Goal: Information Seeking & Learning: Learn about a topic

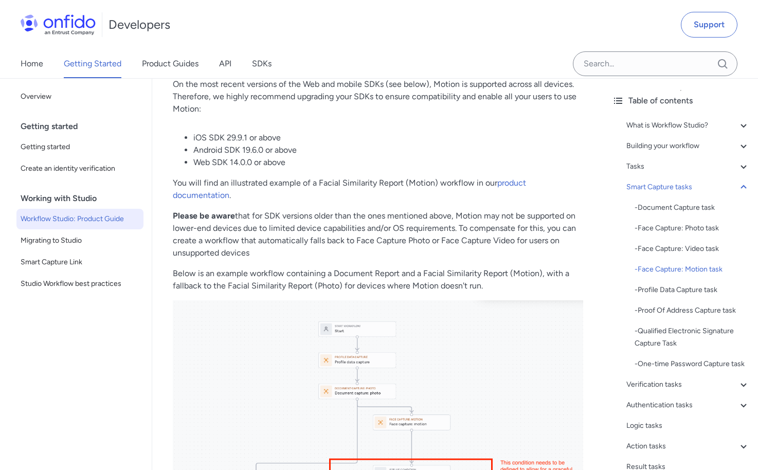
scroll to position [4007, 0]
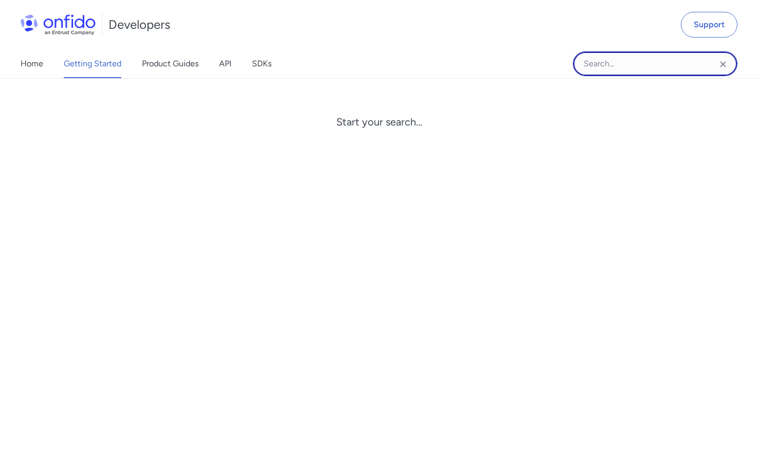
click at [635, 67] on input "Onfido search input field" at bounding box center [655, 63] width 165 height 25
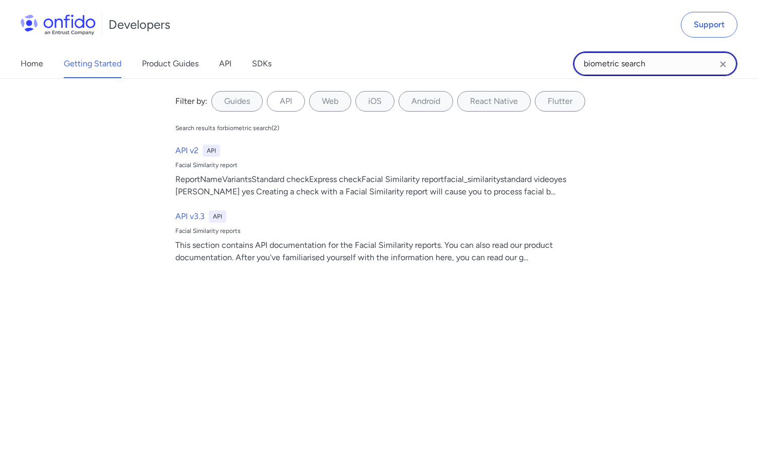
click at [660, 70] on input "biometric search" at bounding box center [655, 63] width 165 height 25
click at [583, 66] on input "biometric search"" at bounding box center [655, 63] width 165 height 25
type input ""biometric search""
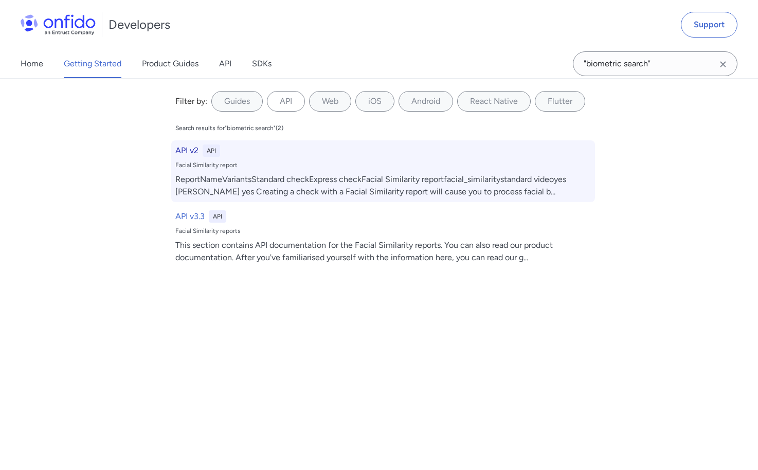
click at [179, 147] on h6 "API v2" at bounding box center [186, 150] width 23 height 12
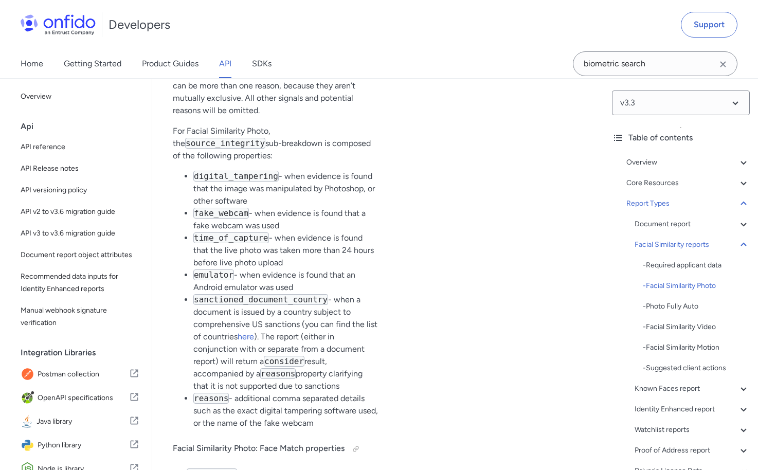
scroll to position [38281, 0]
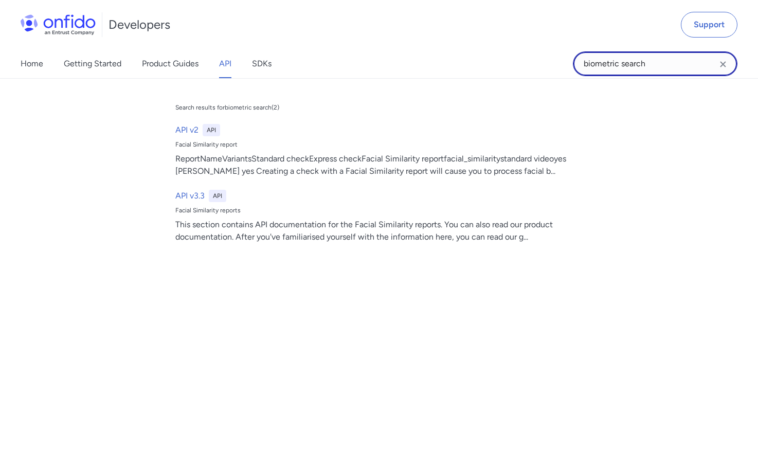
click at [648, 62] on input "biometric search" at bounding box center [655, 63] width 165 height 25
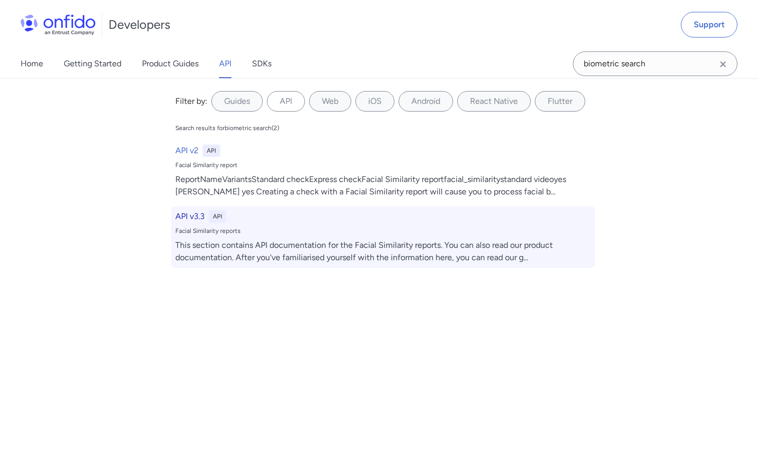
click at [580, 255] on div "API v3.3 API Facial Similarity reports This section contains API documentation …" at bounding box center [383, 237] width 424 height 62
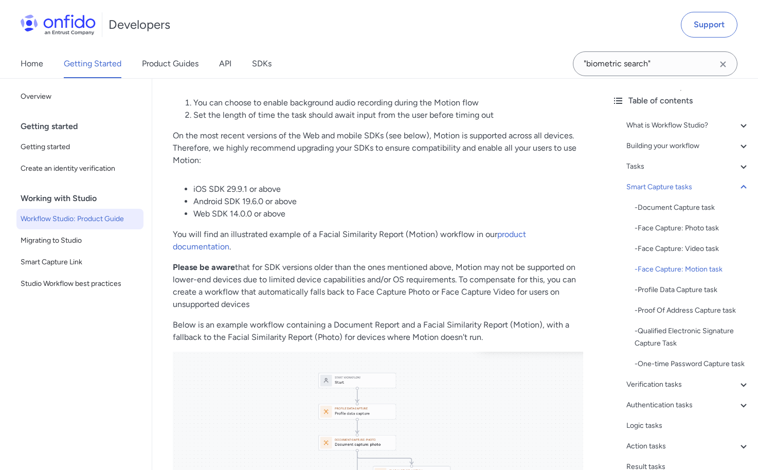
click at [460, 198] on li "Android SDK 19.6.0 or above" at bounding box center [388, 201] width 390 height 12
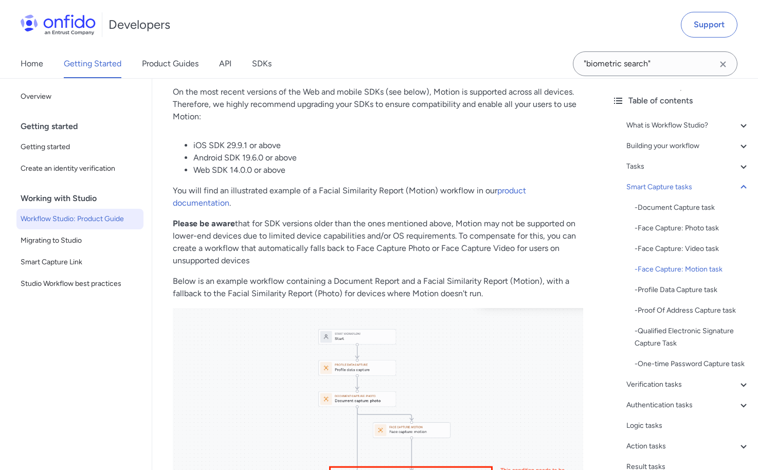
scroll to position [4264, 0]
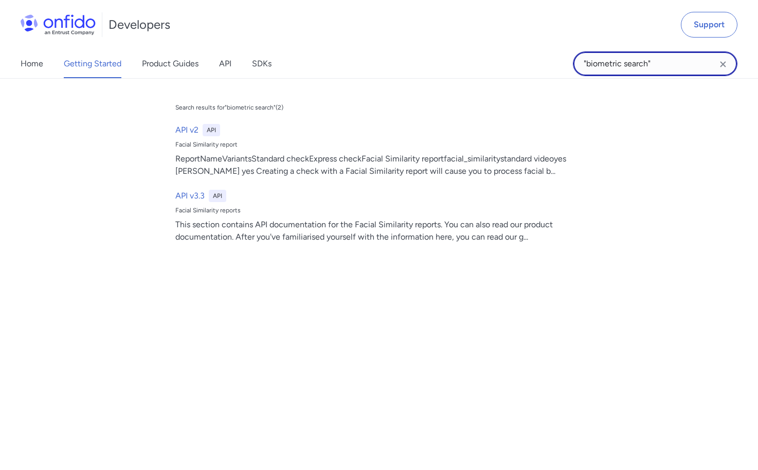
drag, startPoint x: 654, startPoint y: 62, endPoint x: 511, endPoint y: 58, distance: 142.5
click at [514, 58] on div "Home Getting Started Product Guides API SDKs "biometric search" "biometric sear…" at bounding box center [379, 63] width 758 height 29
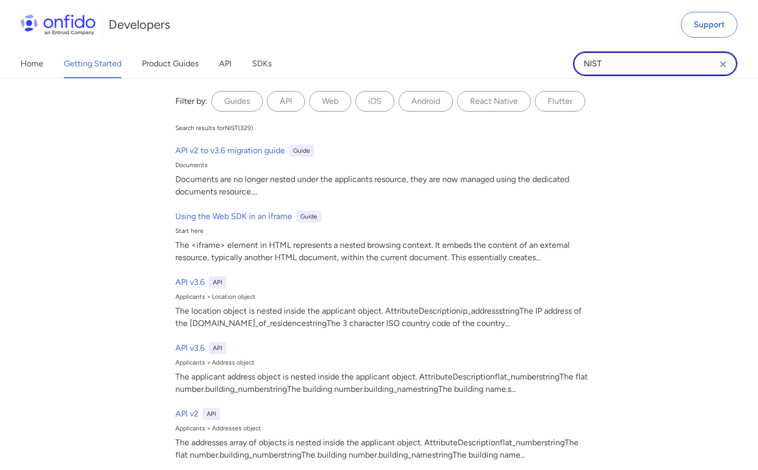
type input "NIST"
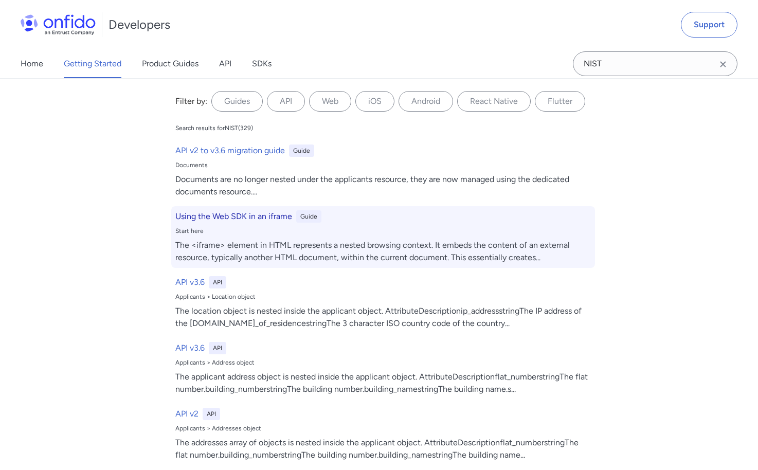
click at [364, 209] on div "Using the Web SDK in an iframe Guide Start here The <iframe> element in HTML re…" at bounding box center [383, 237] width 424 height 62
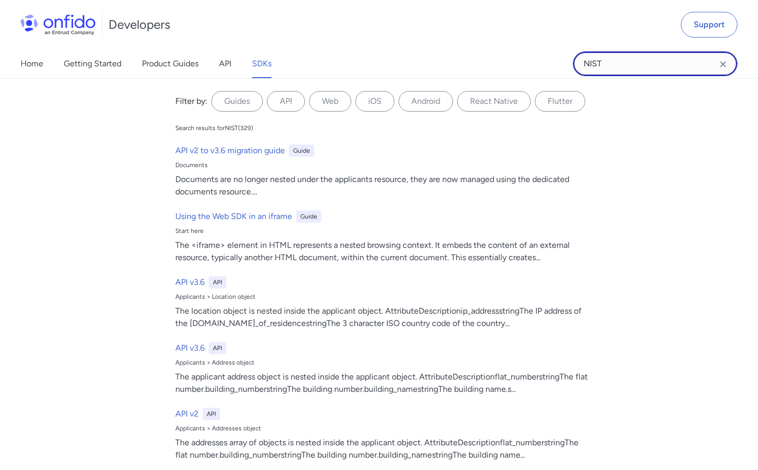
click at [629, 54] on input "NIST" at bounding box center [655, 63] width 165 height 25
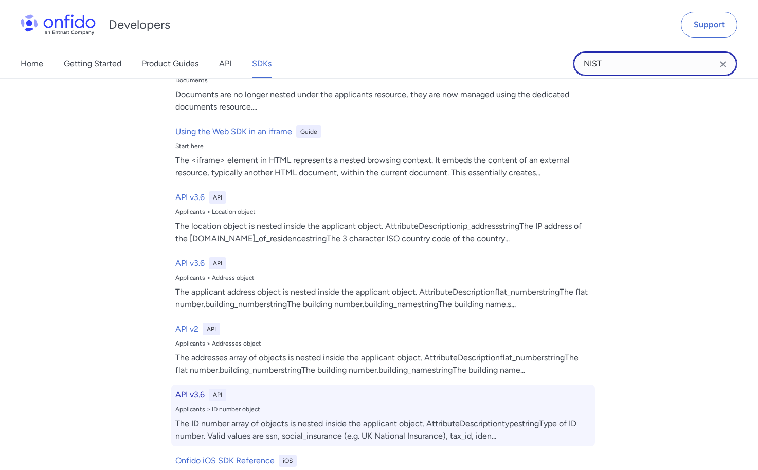
scroll to position [0, 0]
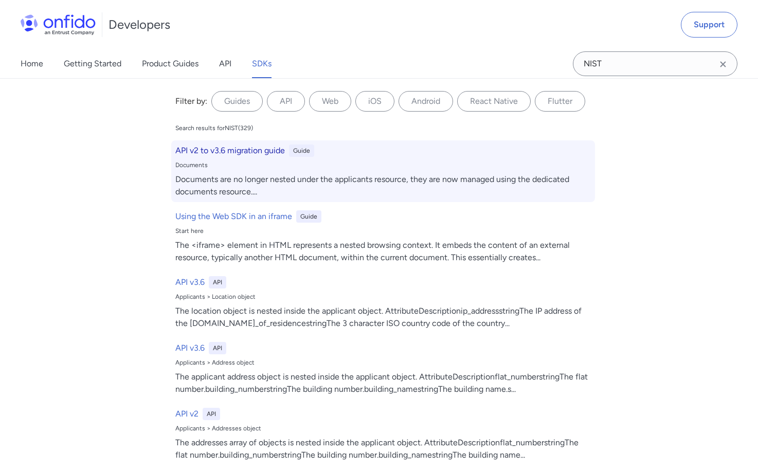
click at [243, 147] on h6 "API v2 to v3.6 migration guide" at bounding box center [229, 150] width 109 height 12
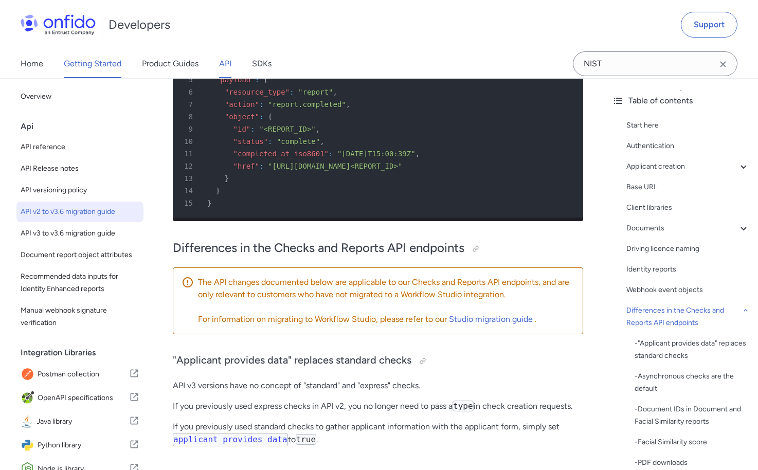
scroll to position [1825, 0]
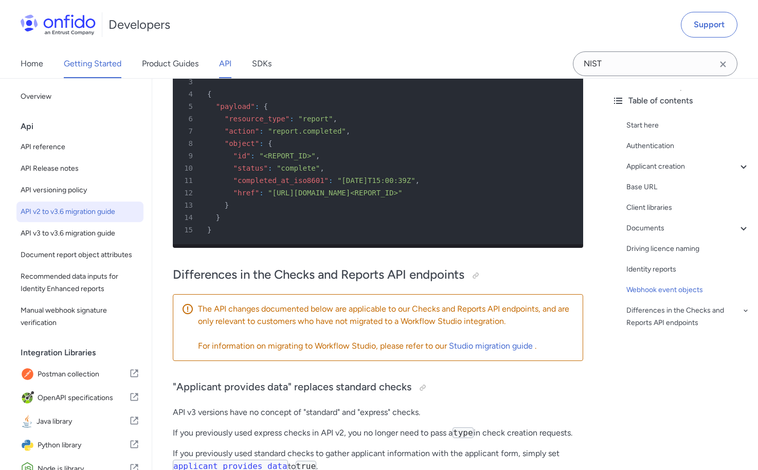
click at [85, 64] on link "Getting Started" at bounding box center [93, 63] width 58 height 29
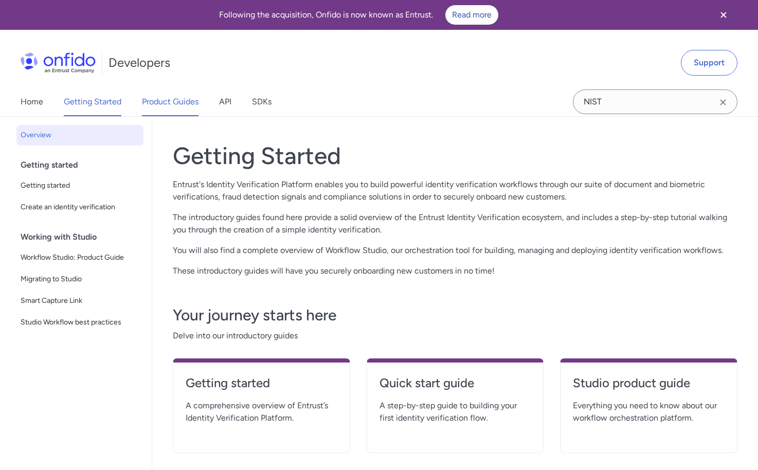
click at [162, 101] on link "Product Guides" at bounding box center [170, 101] width 57 height 29
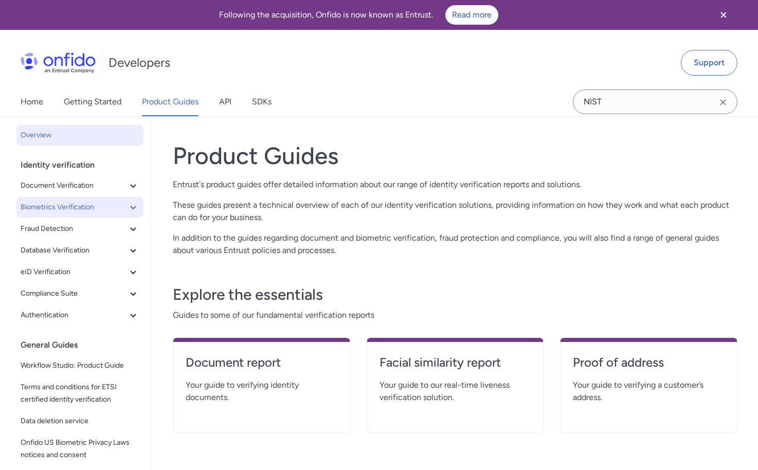
click at [127, 209] on icon at bounding box center [133, 207] width 12 height 12
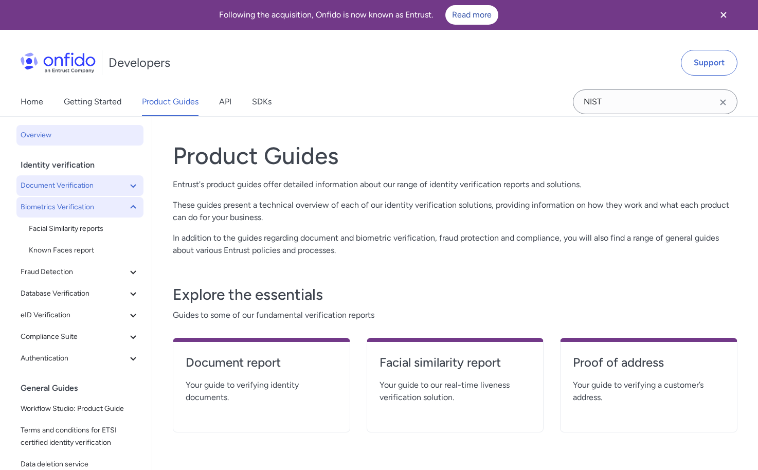
click at [127, 188] on icon at bounding box center [133, 185] width 12 height 12
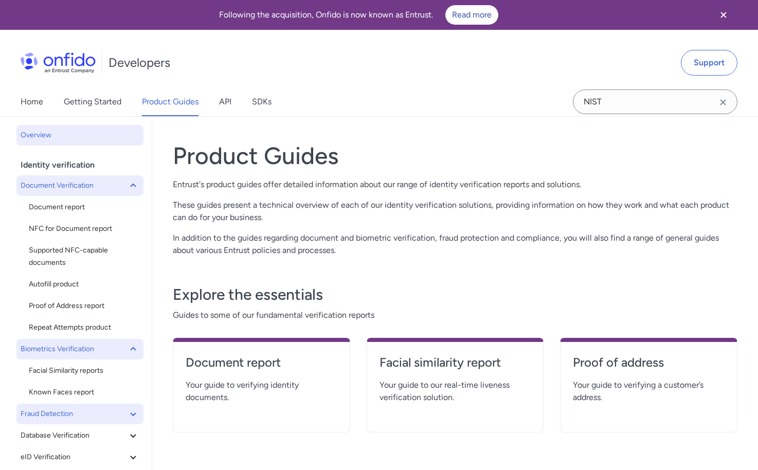
click at [117, 413] on span "Fraud Detection" at bounding box center [74, 414] width 106 height 12
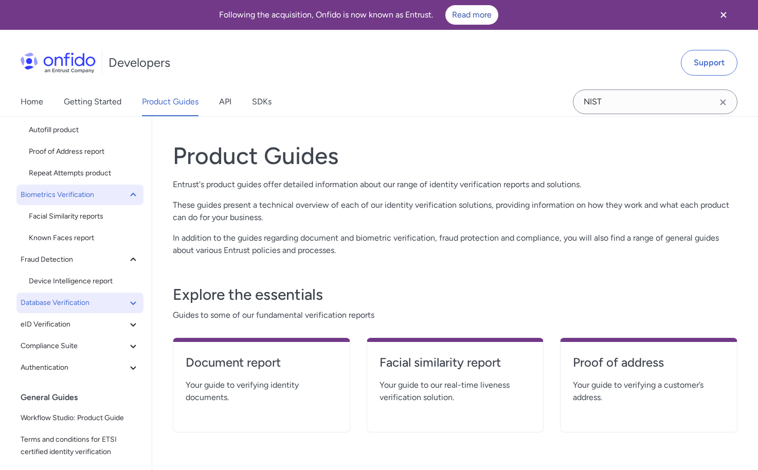
click at [127, 303] on icon at bounding box center [133, 303] width 12 height 12
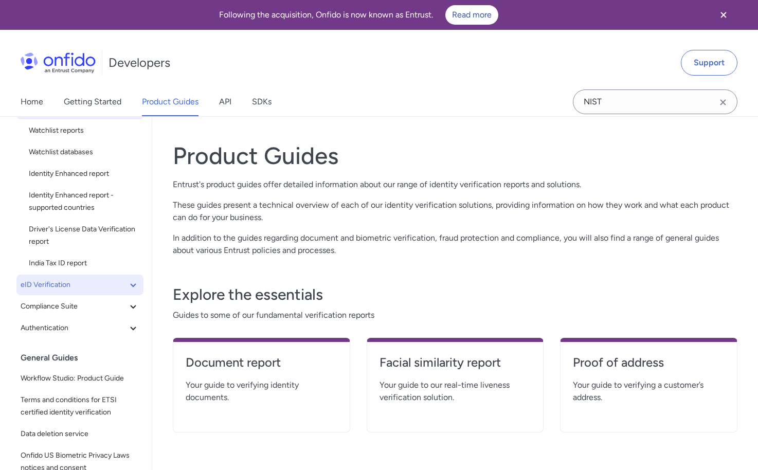
scroll to position [360, 0]
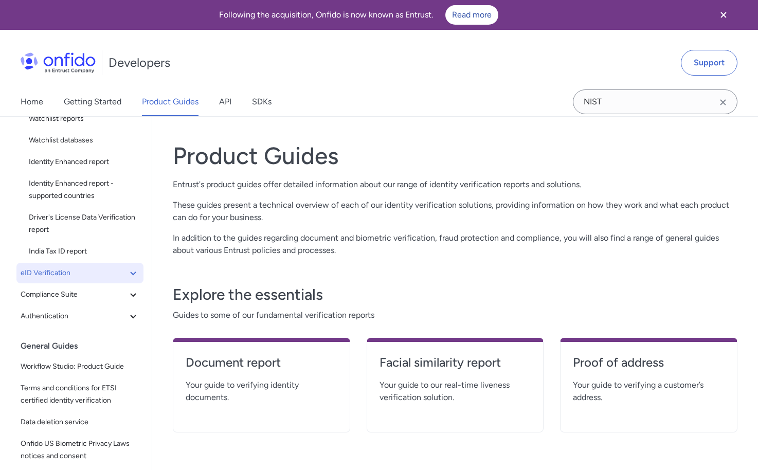
click at [127, 273] on icon at bounding box center [133, 273] width 12 height 12
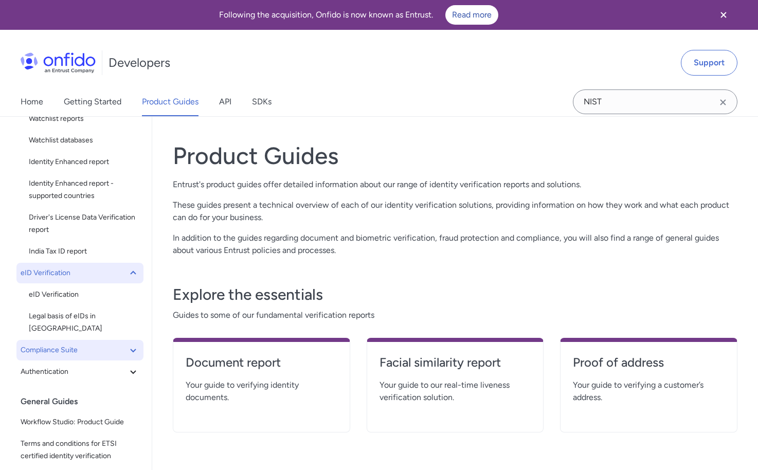
click at [127, 344] on icon at bounding box center [133, 350] width 12 height 12
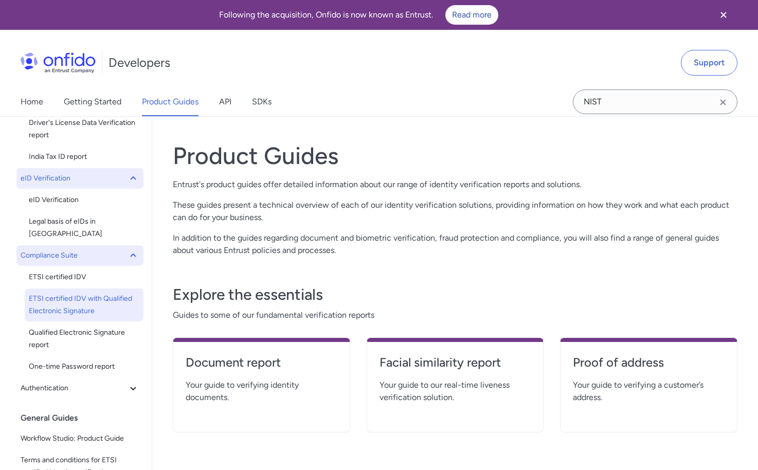
scroll to position [463, 0]
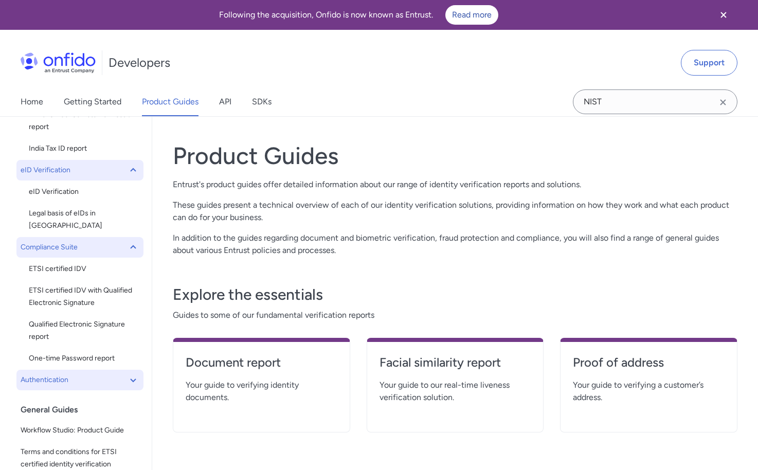
click at [127, 374] on icon at bounding box center [133, 380] width 12 height 12
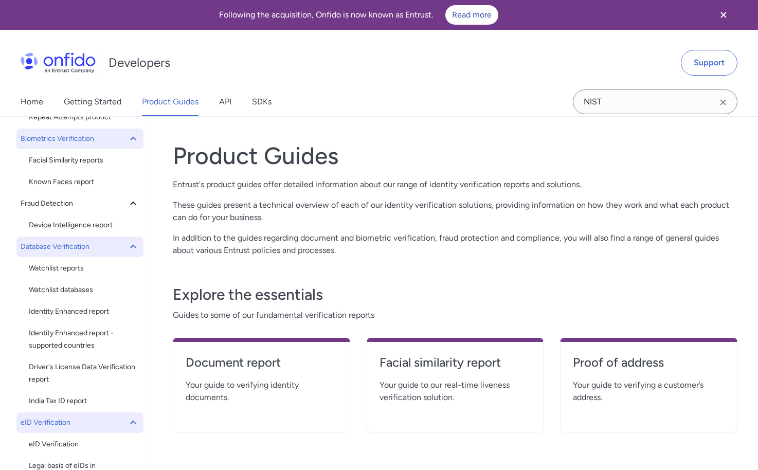
scroll to position [206, 0]
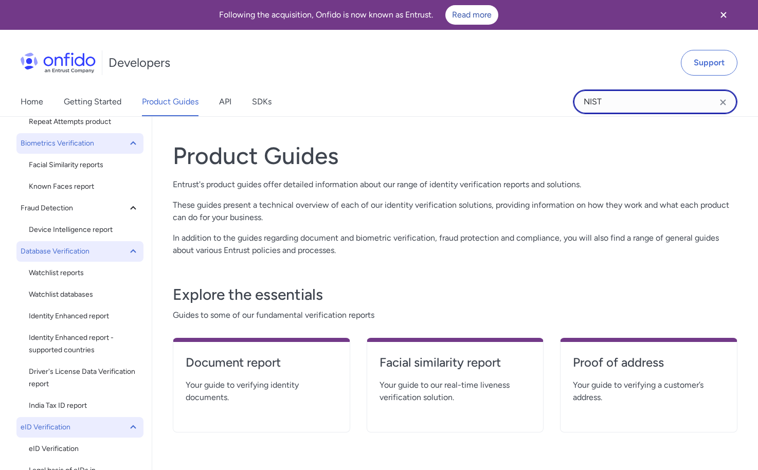
click at [632, 107] on input "NIST" at bounding box center [655, 101] width 165 height 25
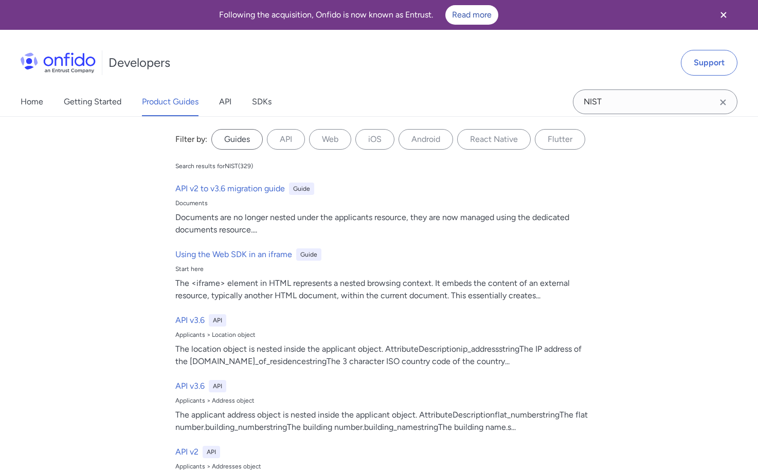
click at [223, 143] on label "Guides" at bounding box center [236, 139] width 51 height 21
click at [0, 0] on input "Guides" at bounding box center [0, 0] width 0 height 0
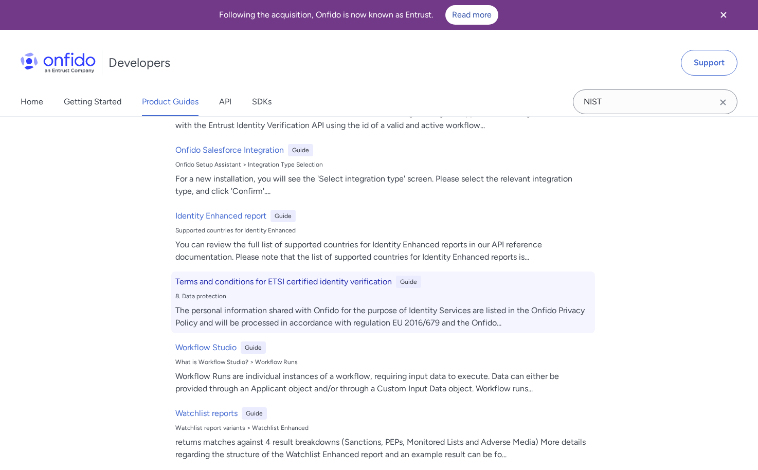
scroll to position [977, 0]
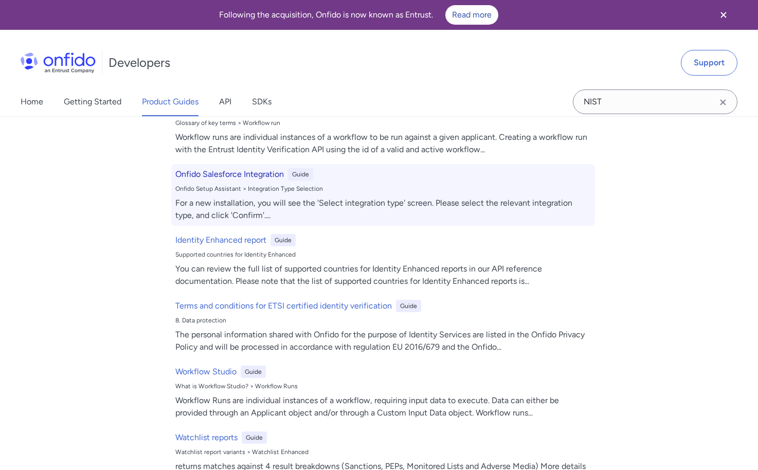
click at [229, 180] on h6 "Onfido Salesforce Integration" at bounding box center [229, 174] width 108 height 12
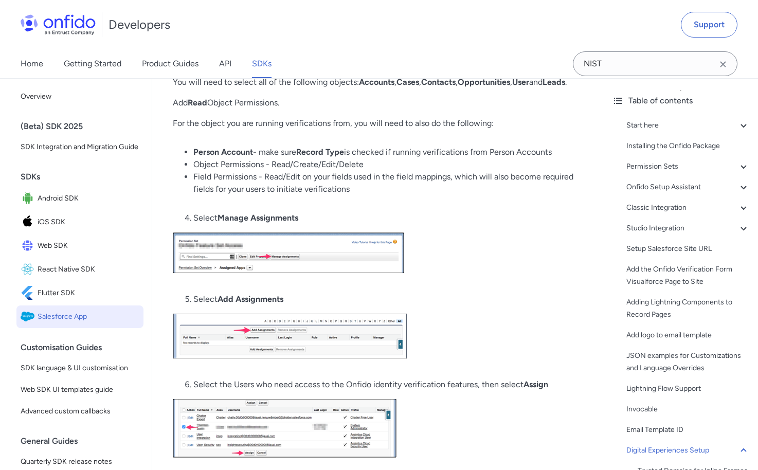
scroll to position [10079, 0]
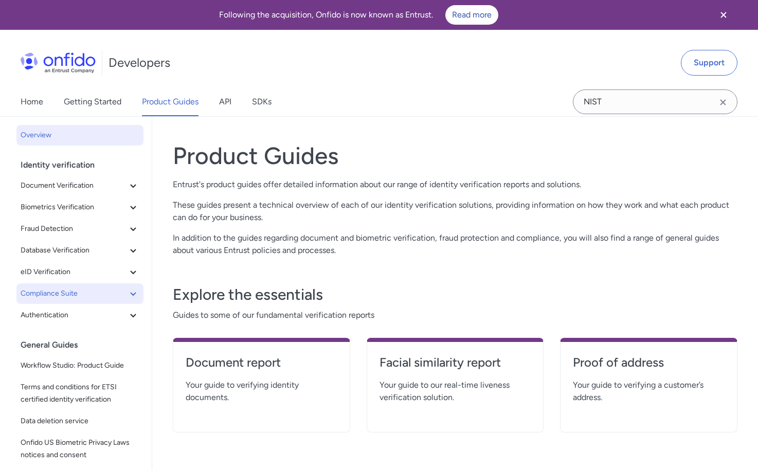
click at [127, 291] on icon at bounding box center [133, 293] width 12 height 12
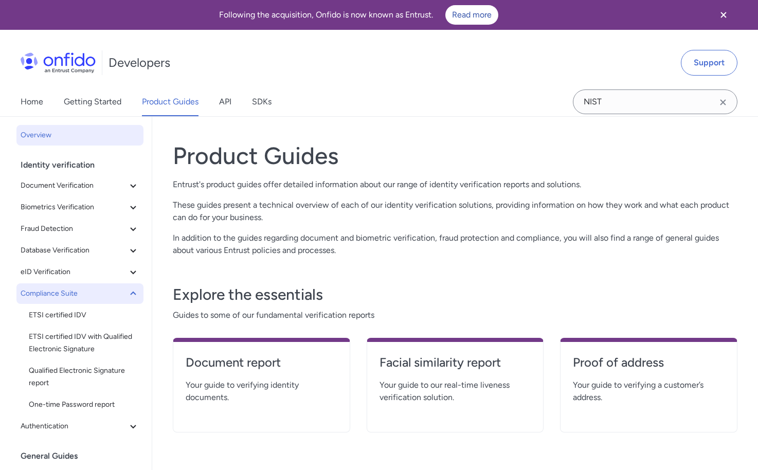
click at [64, 293] on span "Compliance Suite" at bounding box center [74, 293] width 106 height 12
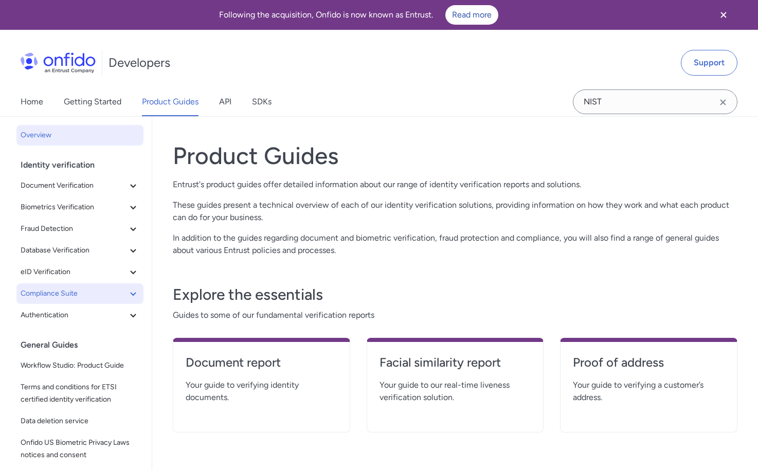
click at [116, 301] on button "Compliance Suite" at bounding box center [79, 293] width 127 height 21
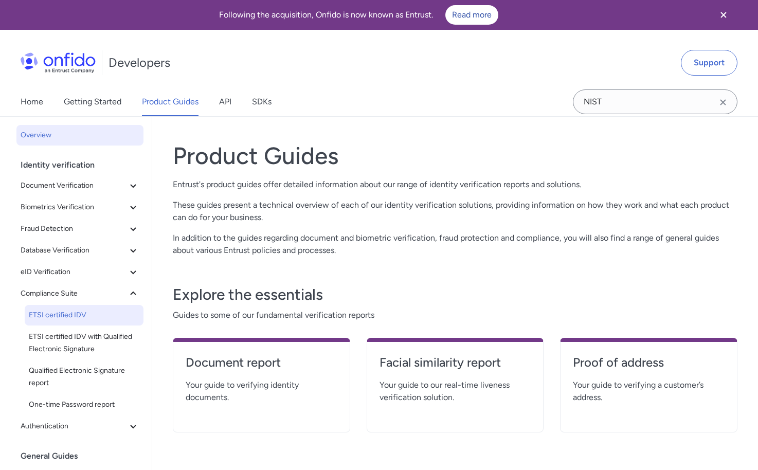
click at [86, 313] on span "ETSI certified IDV" at bounding box center [84, 315] width 111 height 12
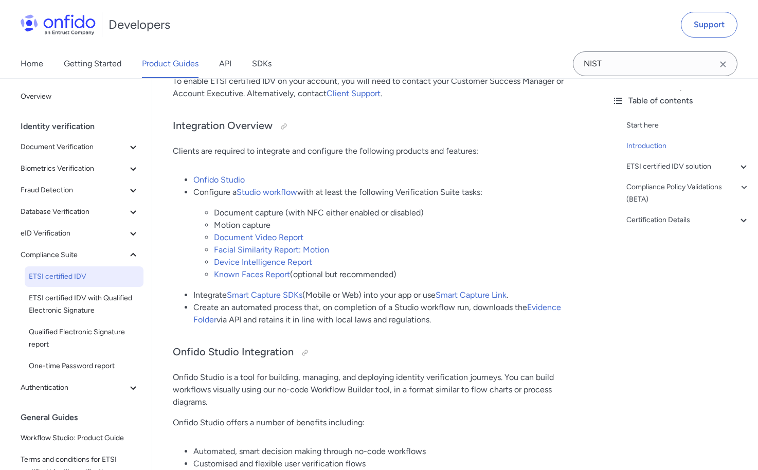
scroll to position [411, 0]
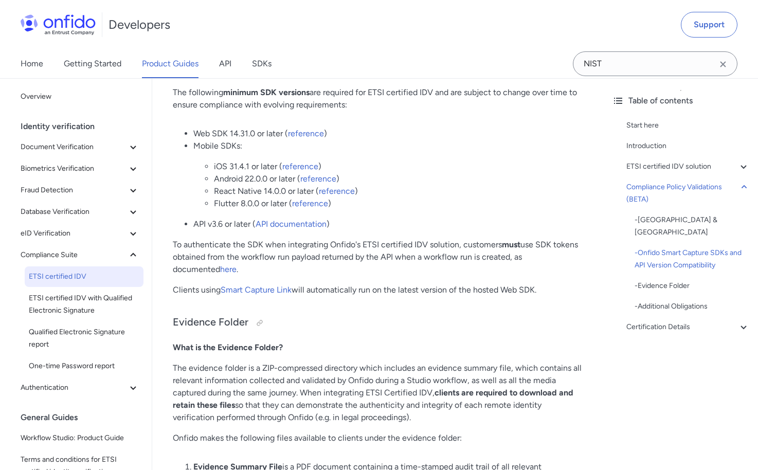
scroll to position [2673, 0]
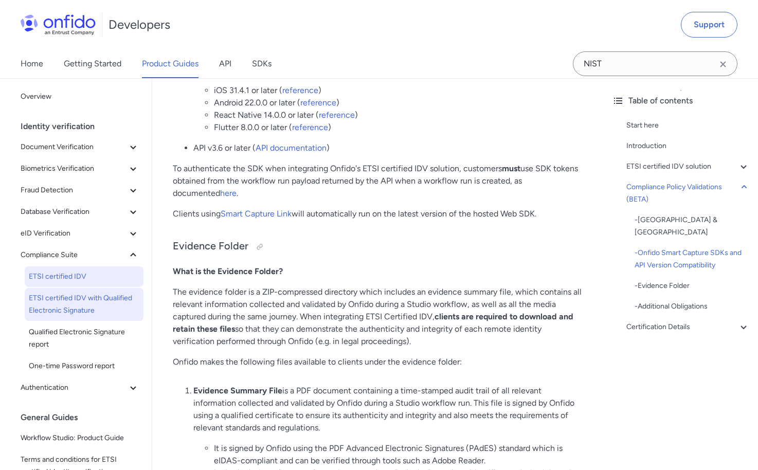
click at [79, 306] on span "ETSI certified IDV with Qualified Electronic Signature" at bounding box center [84, 304] width 111 height 25
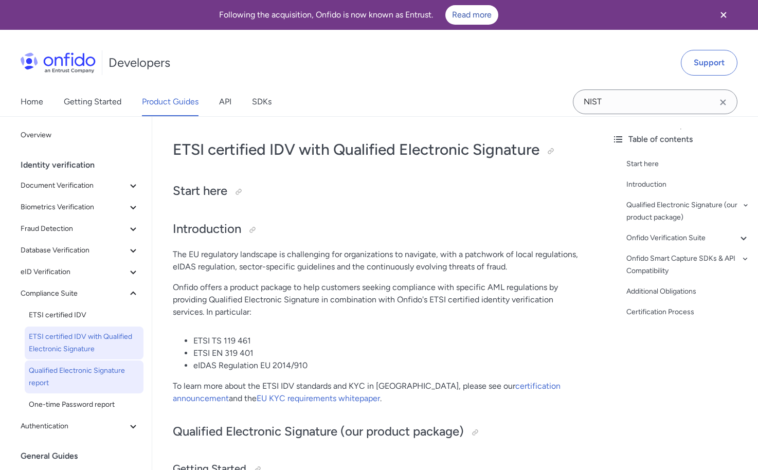
click at [75, 370] on span "Qualified Electronic Signature report" at bounding box center [84, 376] width 111 height 25
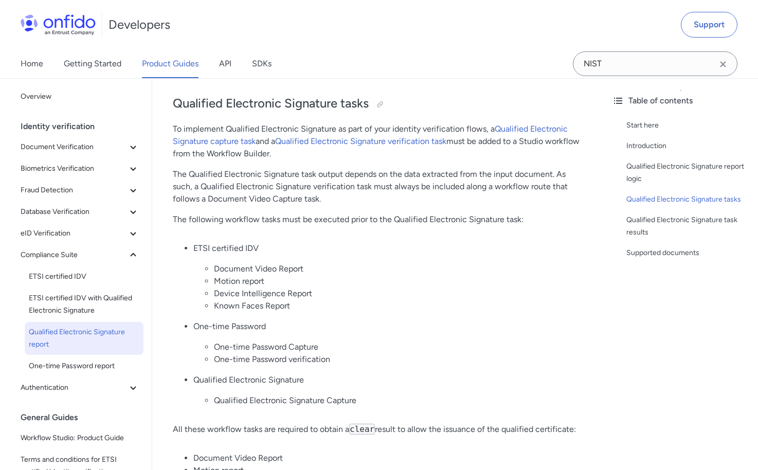
scroll to position [360, 0]
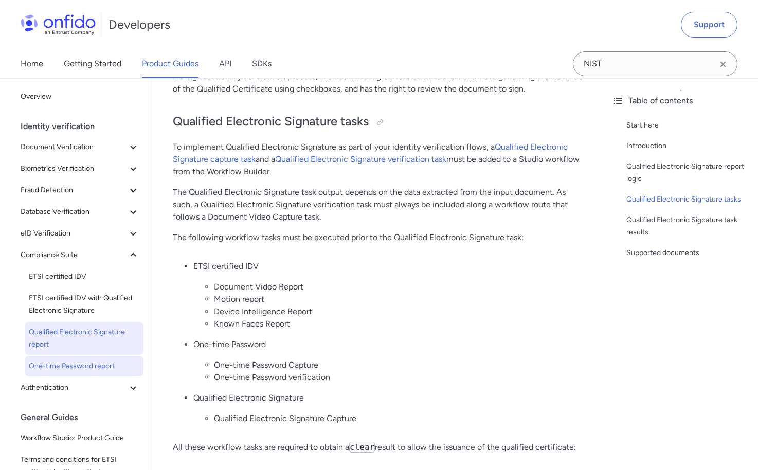
click at [87, 366] on span "One-time Password report" at bounding box center [84, 366] width 111 height 12
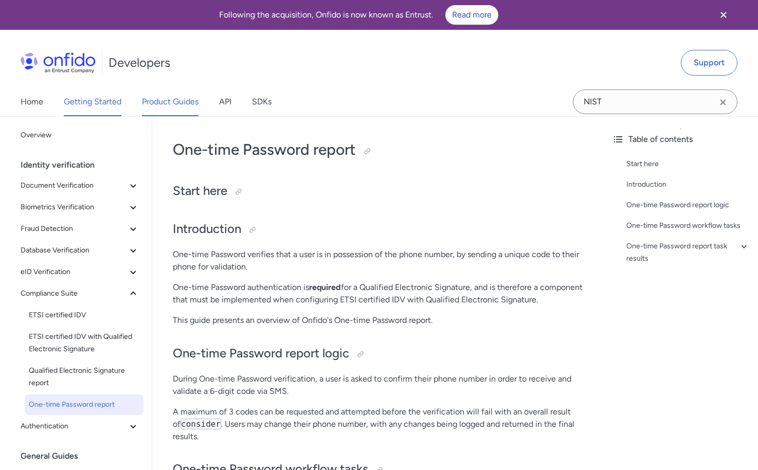
click at [108, 94] on link "Getting Started" at bounding box center [93, 101] width 58 height 29
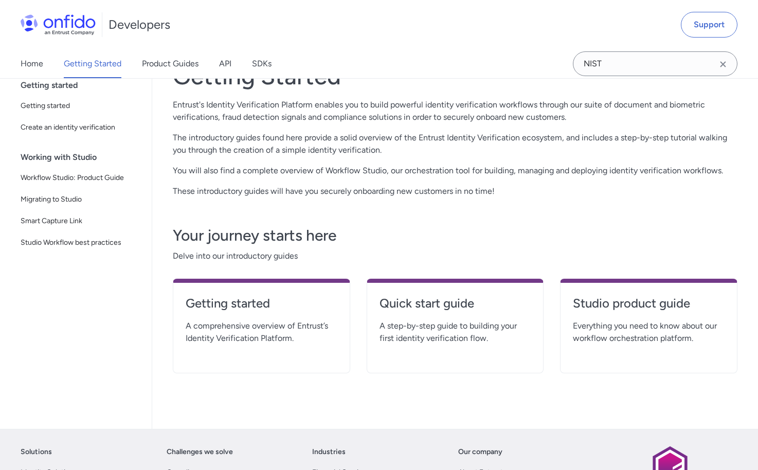
scroll to position [103, 0]
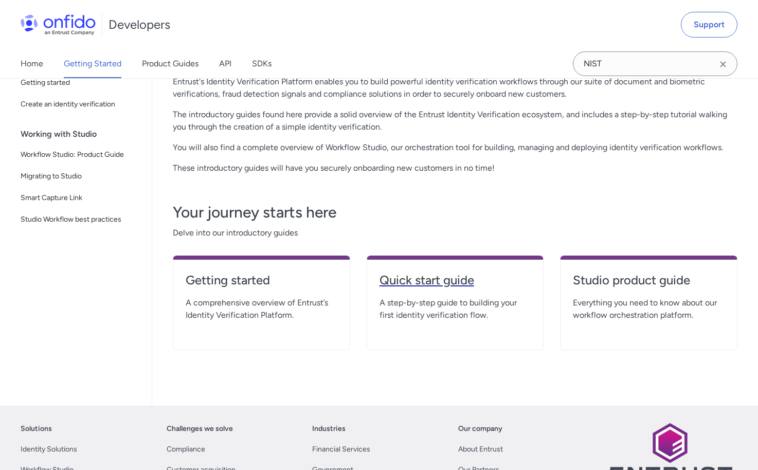
click at [446, 279] on h4 "Quick start guide" at bounding box center [455, 280] width 152 height 16
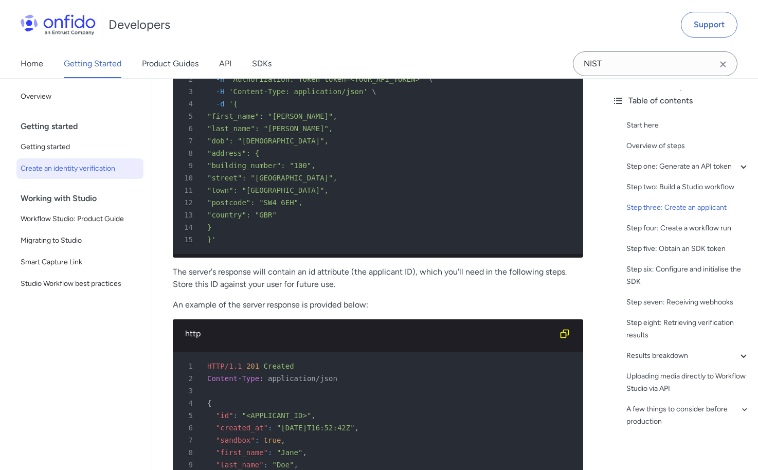
scroll to position [2005, 0]
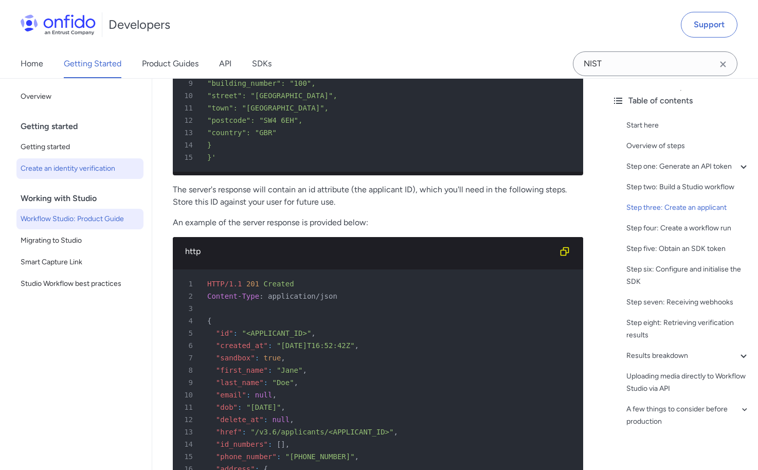
click at [97, 220] on span "Workflow Studio: Product Guide" at bounding box center [80, 219] width 119 height 12
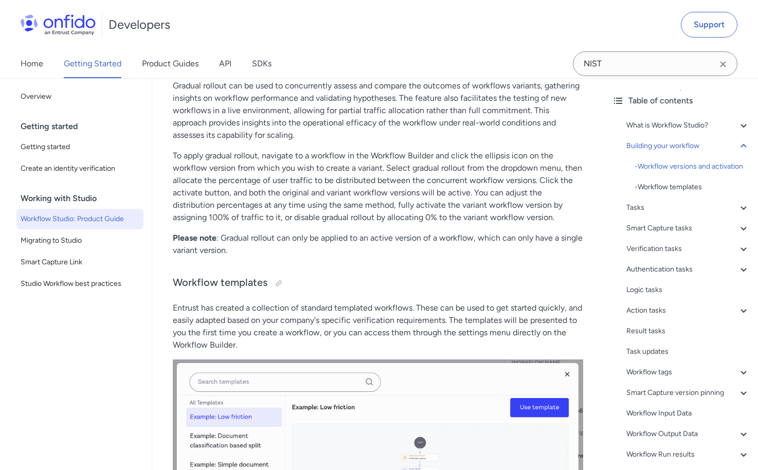
scroll to position [2468, 0]
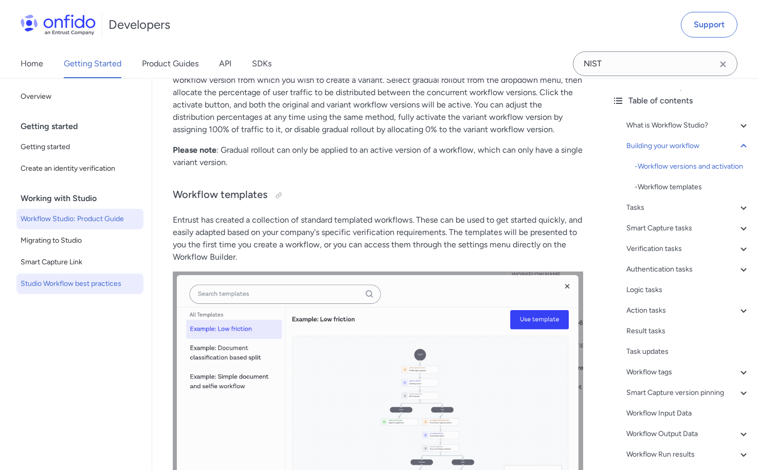
click at [75, 285] on span "Studio Workflow best practices" at bounding box center [80, 284] width 119 height 12
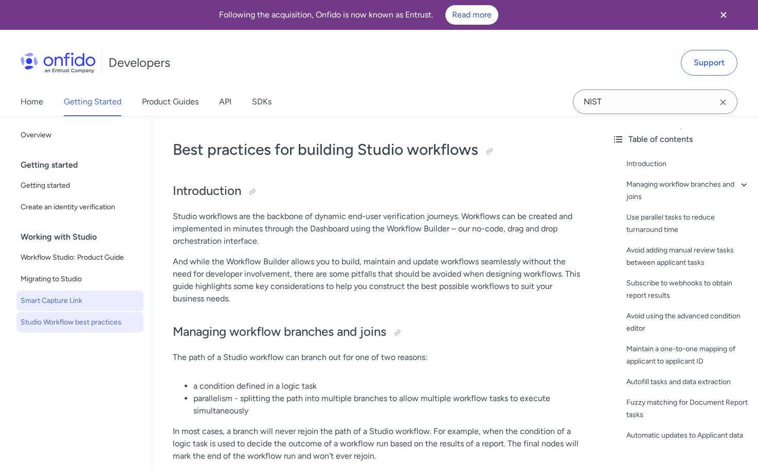
click at [71, 306] on span "Smart Capture Link" at bounding box center [80, 301] width 119 height 12
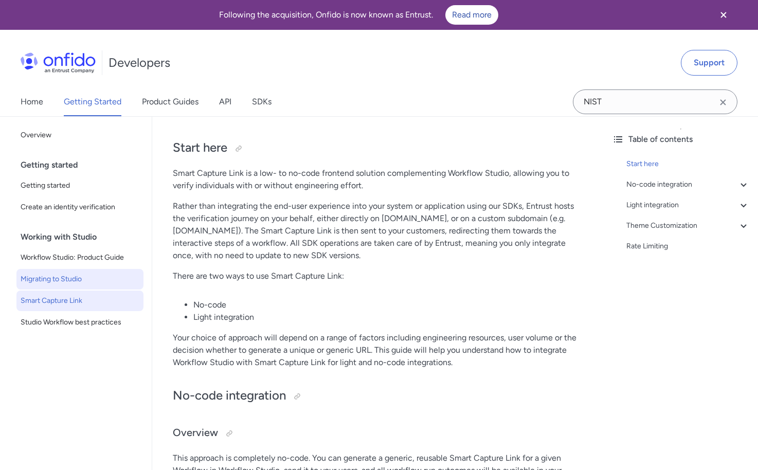
click at [65, 273] on span "Migrating to Studio" at bounding box center [80, 279] width 119 height 12
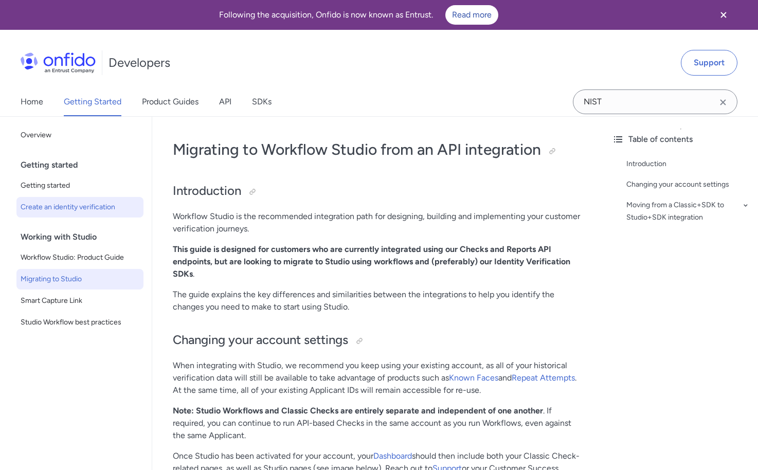
click at [89, 210] on span "Create an identity verification" at bounding box center [80, 207] width 119 height 12
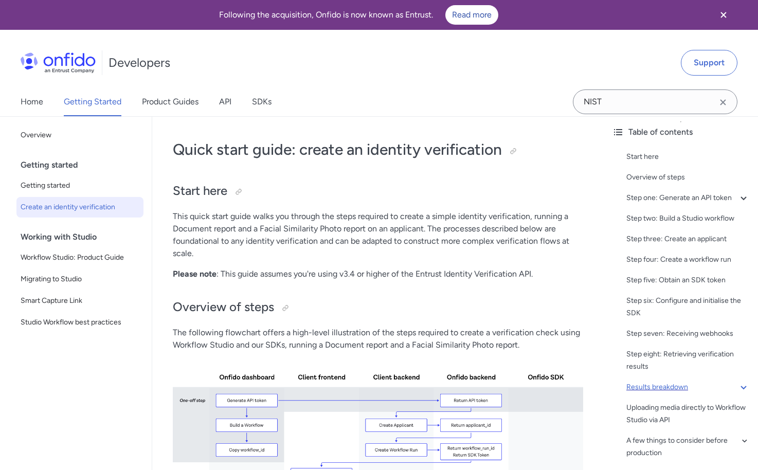
scroll to position [20, 0]
click at [48, 187] on span "Getting started" at bounding box center [80, 185] width 119 height 12
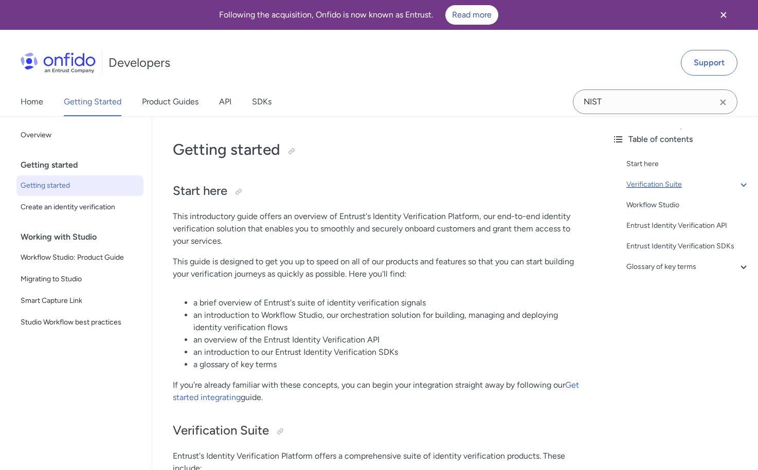
click at [740, 187] on icon at bounding box center [743, 185] width 6 height 4
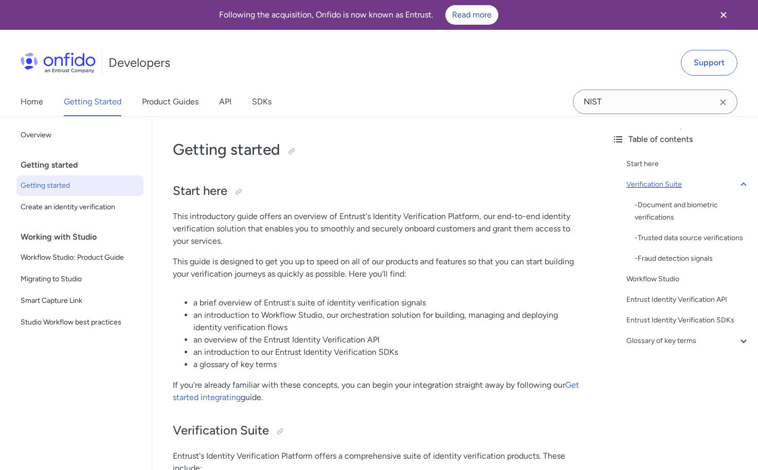
scroll to position [311, 0]
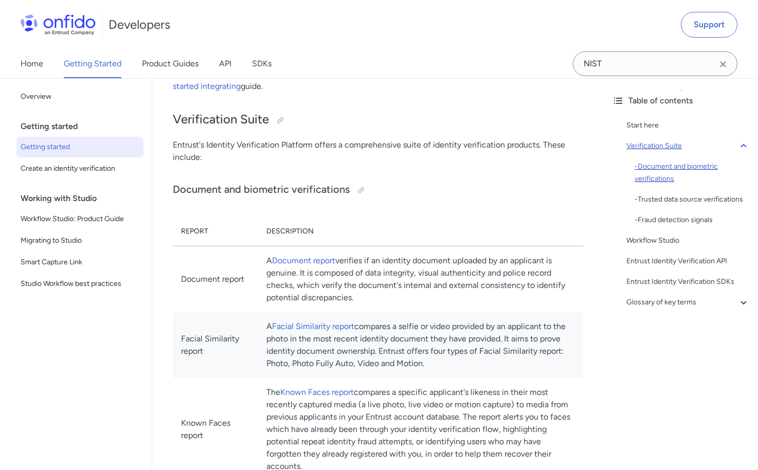
click at [688, 171] on div "- Document and biometric verifications" at bounding box center [691, 172] width 115 height 25
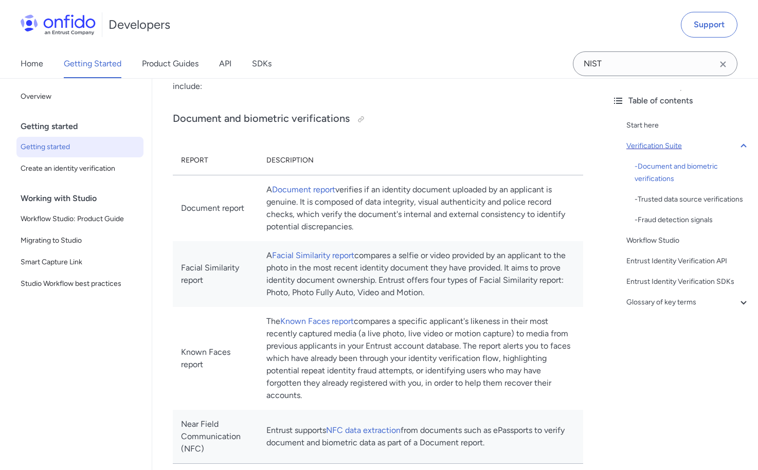
click at [417, 378] on td "The Known Faces report compares a specific applicant's likeness in their most r…" at bounding box center [420, 358] width 325 height 103
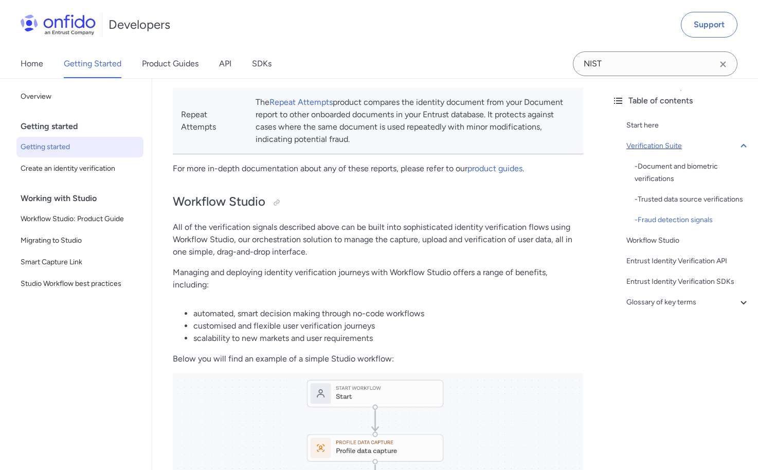
scroll to position [1204, 0]
click at [380, 257] on p "All of the verification signals described above can be built into sophisticated…" at bounding box center [378, 238] width 410 height 37
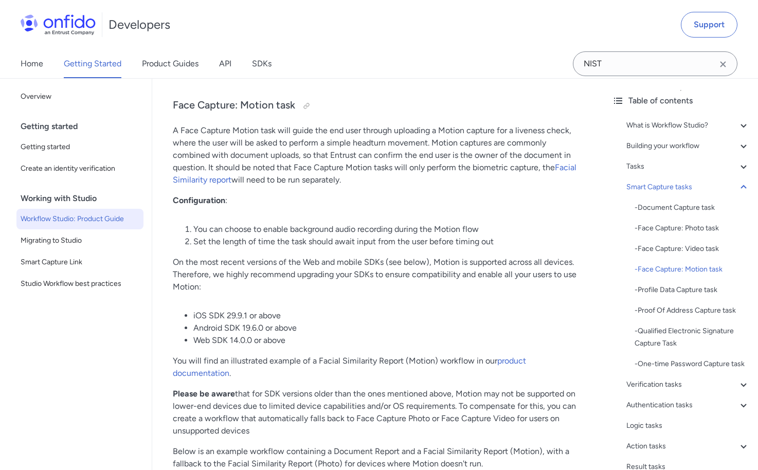
scroll to position [3904, 0]
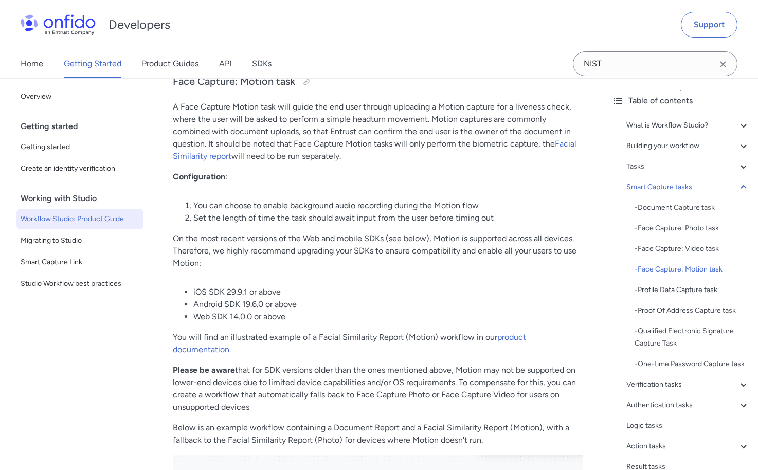
click at [399, 300] on li "Android SDK 19.6.0 or above" at bounding box center [388, 304] width 390 height 12
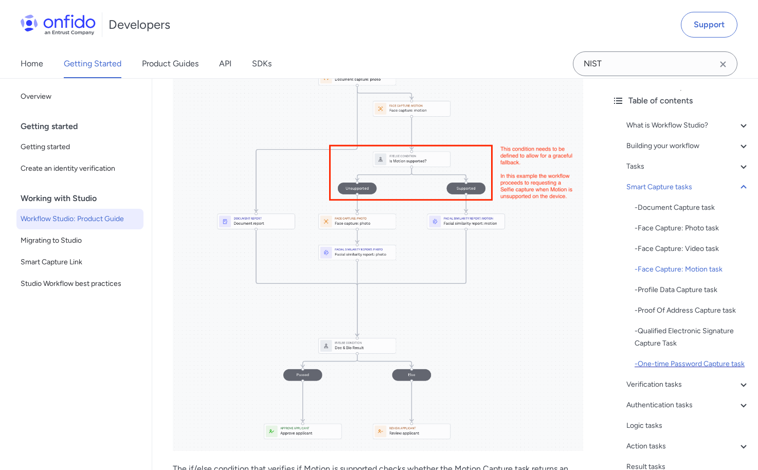
scroll to position [4367, 0]
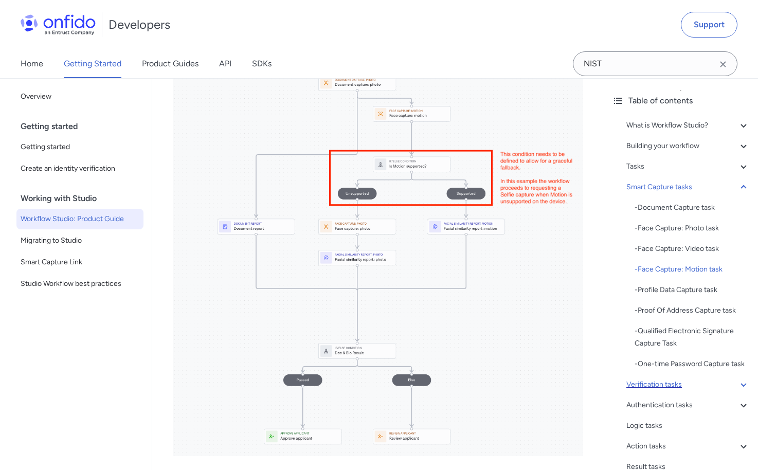
click at [737, 391] on icon at bounding box center [743, 384] width 12 height 12
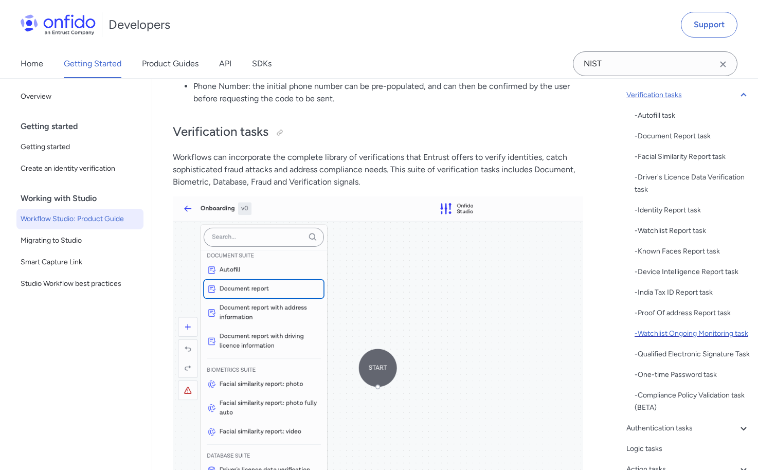
scroll to position [103, 0]
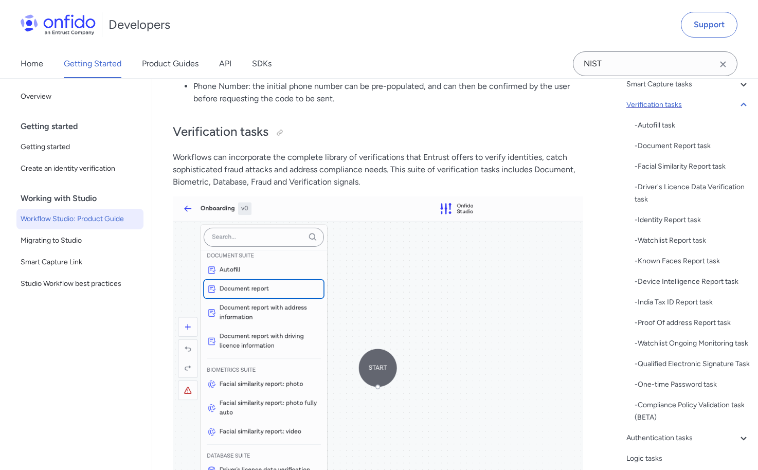
click at [391, 30] on div "Developers Support" at bounding box center [379, 24] width 758 height 49
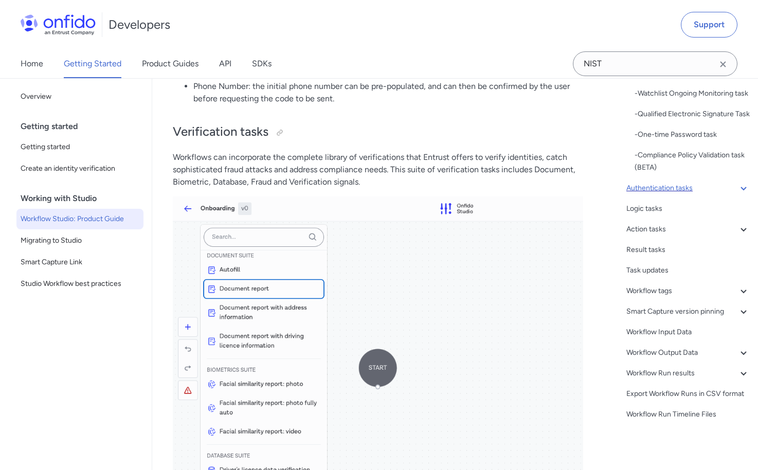
scroll to position [360, 0]
click at [737, 194] on icon at bounding box center [743, 188] width 12 height 12
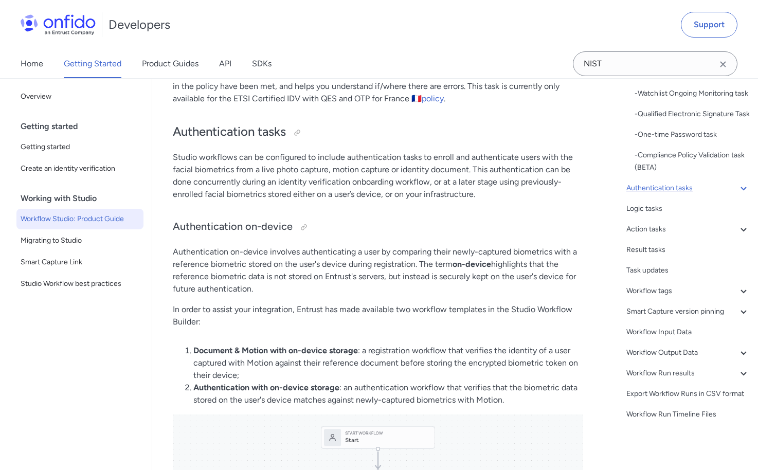
scroll to position [106, 0]
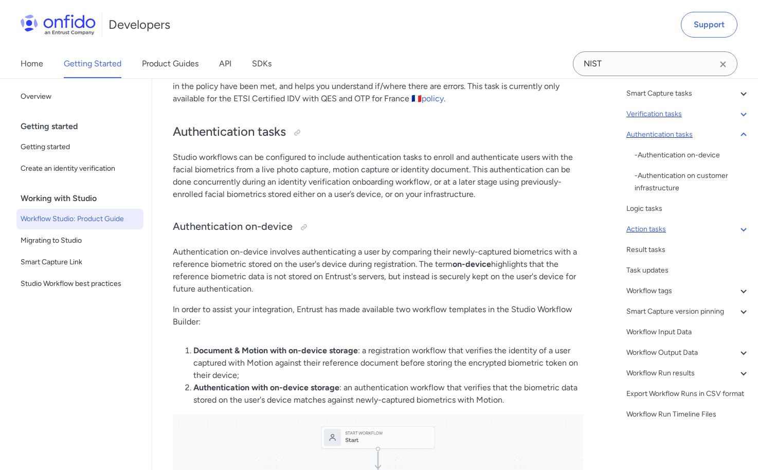
click at [740, 228] on icon at bounding box center [743, 230] width 6 height 4
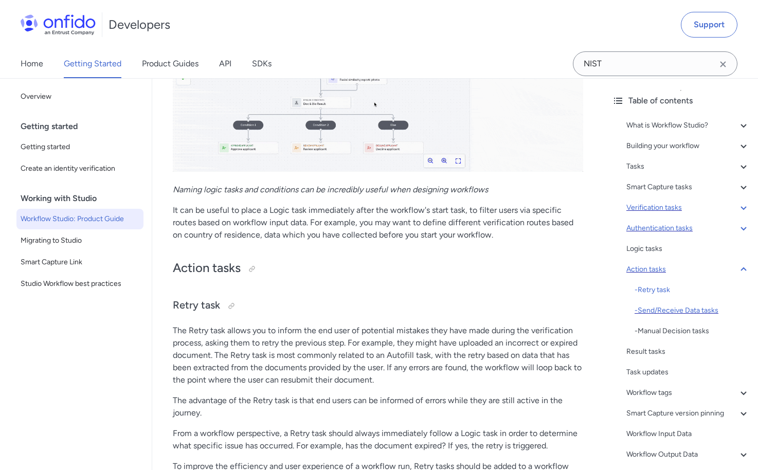
scroll to position [14996, 0]
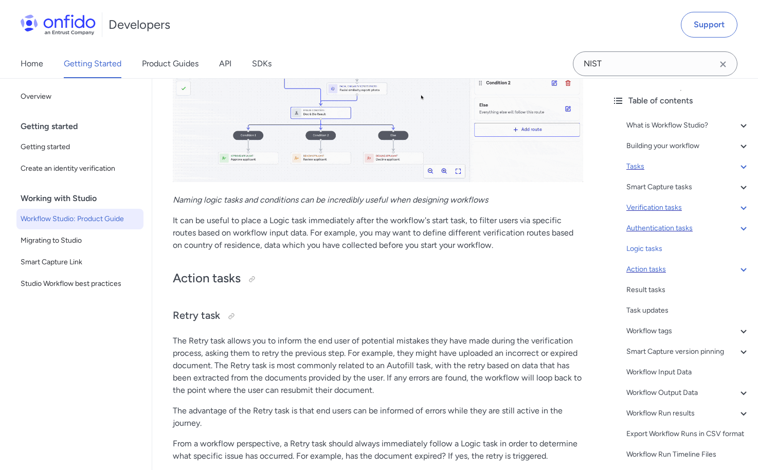
click at [738, 168] on icon at bounding box center [743, 166] width 12 height 12
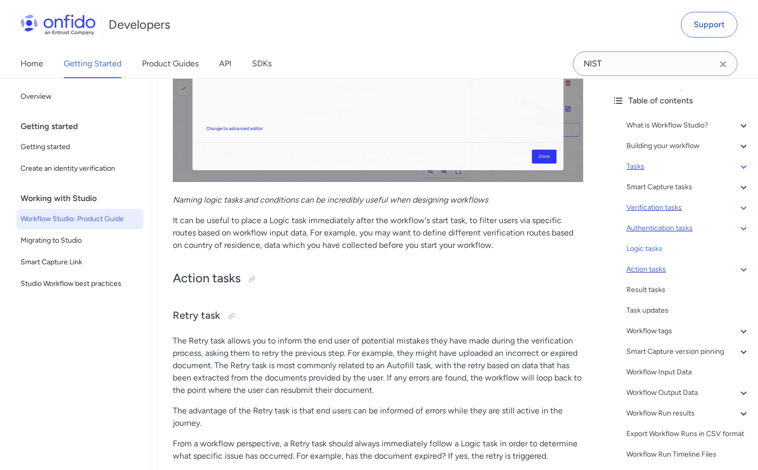
scroll to position [2932, 0]
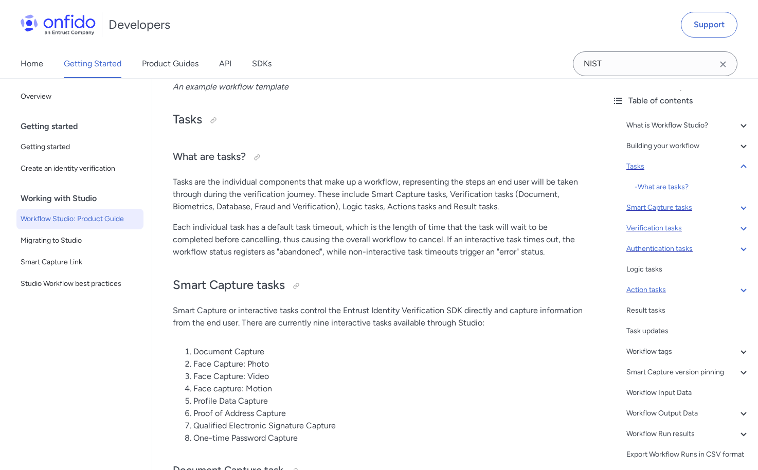
click at [737, 205] on icon at bounding box center [743, 208] width 12 height 12
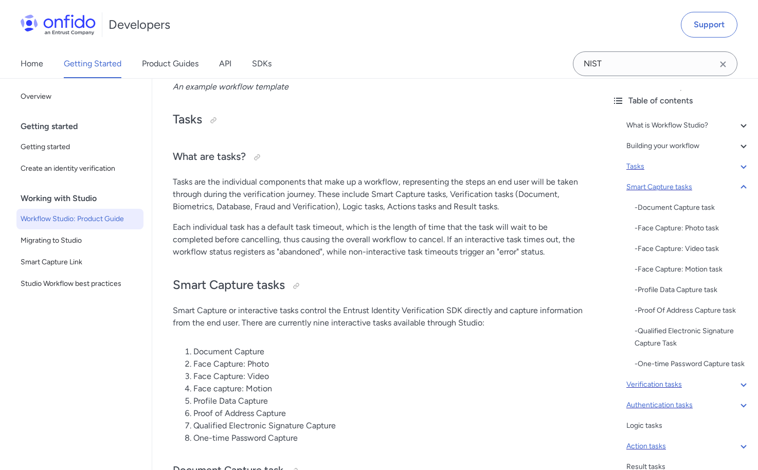
scroll to position [3097, 0]
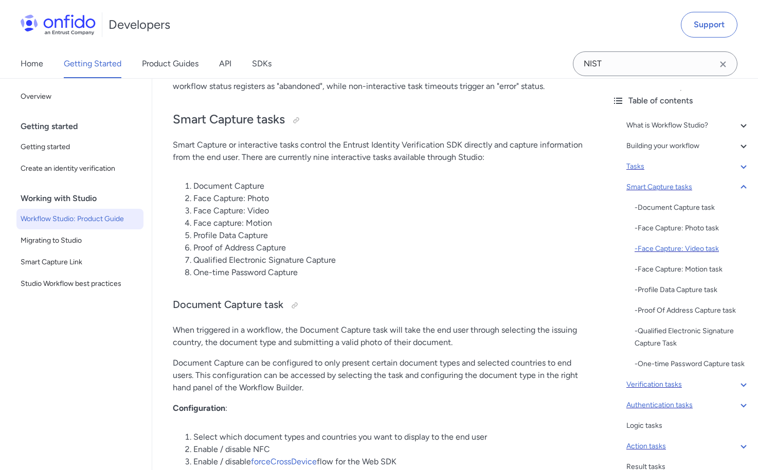
click at [710, 247] on div "- Face Capture: Video task" at bounding box center [691, 249] width 115 height 12
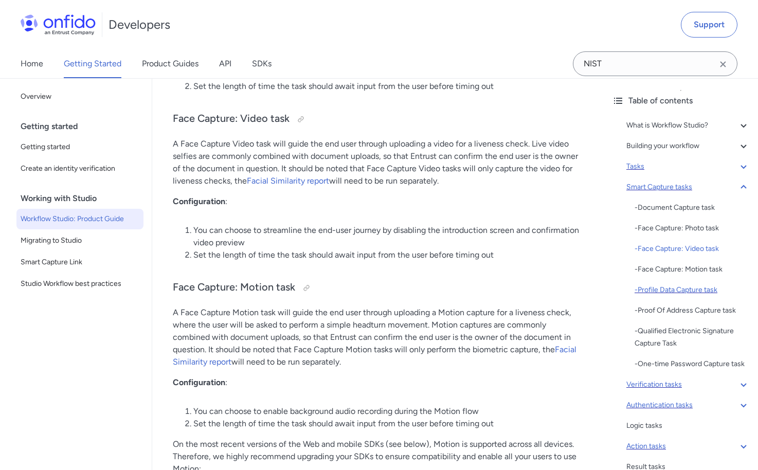
click at [710, 289] on div "- Profile Data Capture task" at bounding box center [691, 290] width 115 height 12
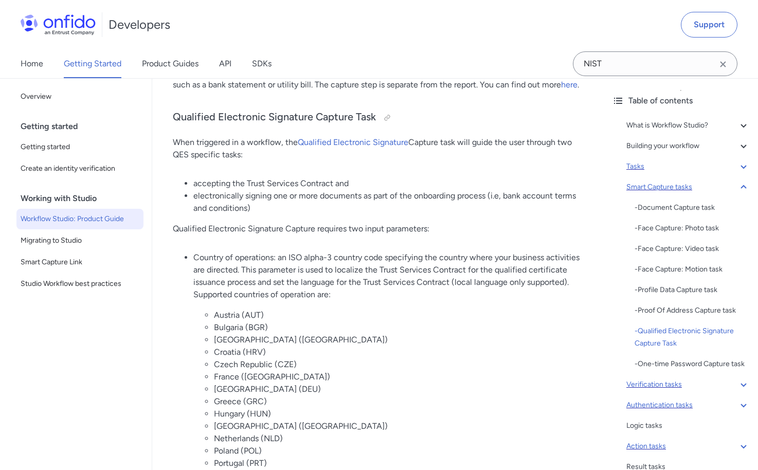
scroll to position [5977, 0]
click at [470, 321] on li "Bulgaria (BGR)" at bounding box center [398, 327] width 369 height 12
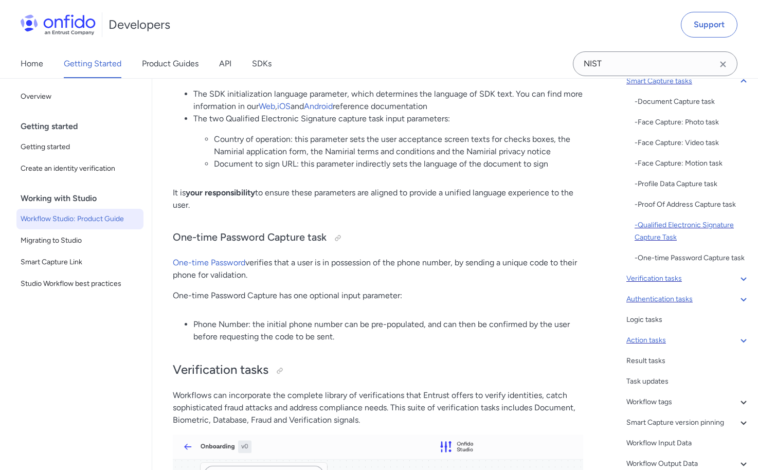
scroll to position [103, 0]
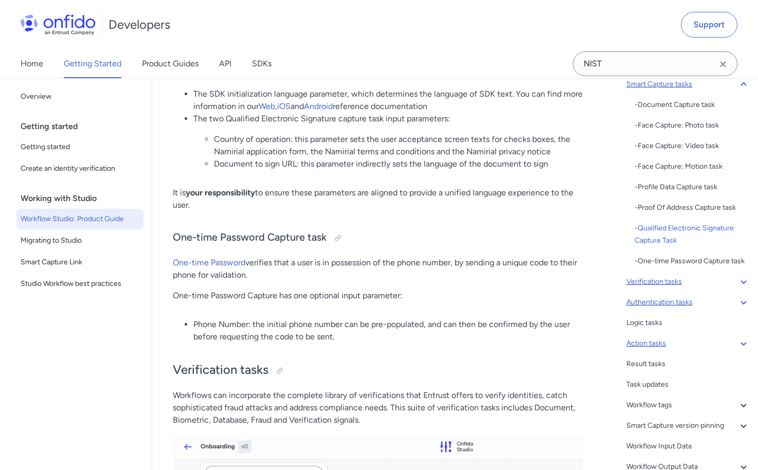
click at [738, 288] on icon at bounding box center [743, 282] width 12 height 12
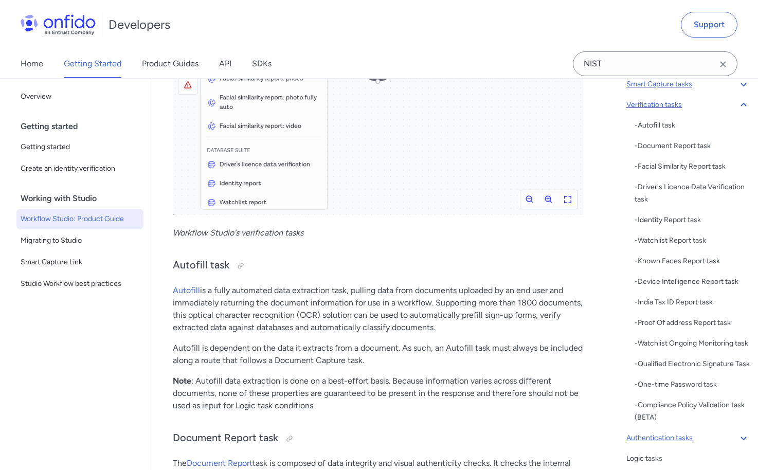
scroll to position [7140, 0]
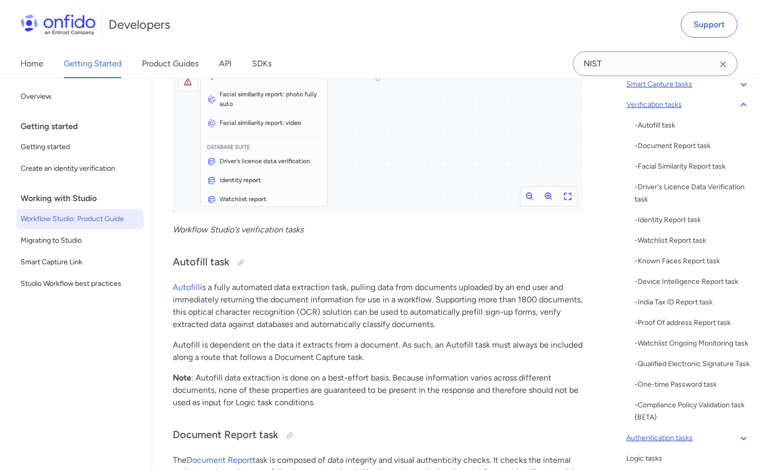
click at [398, 343] on p "Autofill is dependent on the data it extracts from a document. As such, an Auto…" at bounding box center [378, 351] width 410 height 25
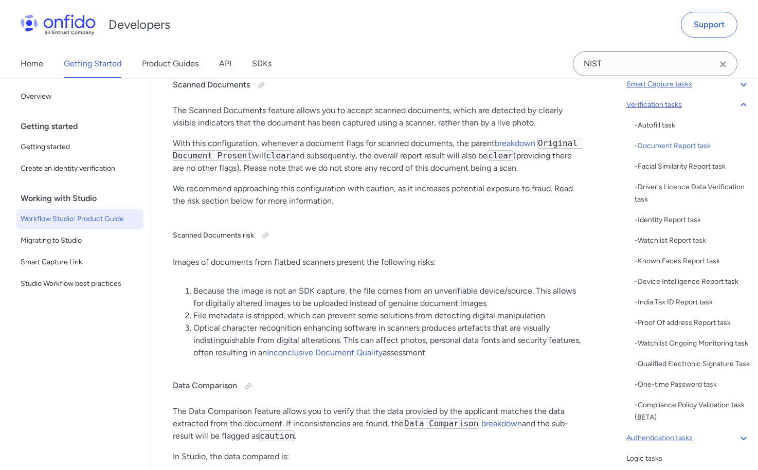
scroll to position [8014, 0]
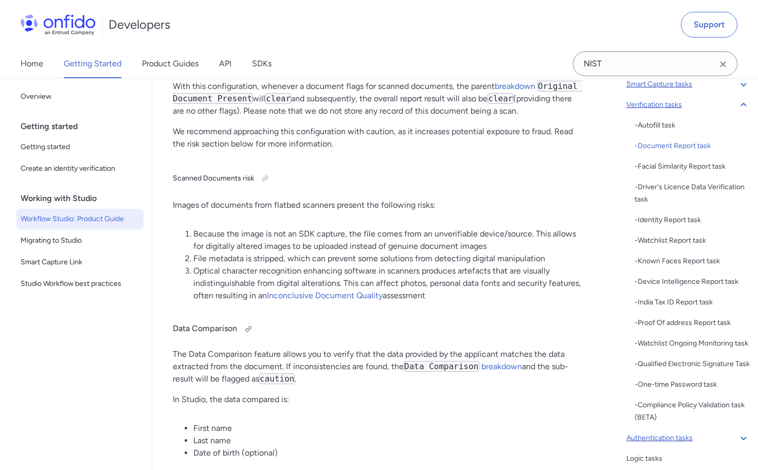
click at [470, 321] on h4 "Data Comparison" at bounding box center [378, 329] width 410 height 16
click at [708, 185] on div "- Driver's Licence Data Verification task" at bounding box center [691, 193] width 115 height 25
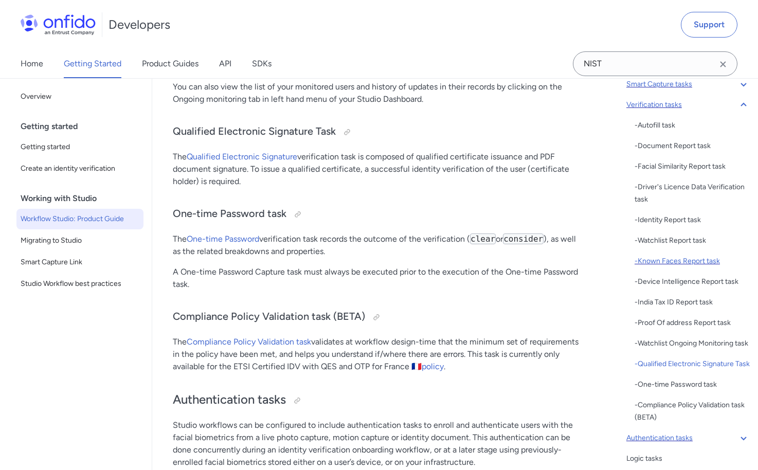
scroll to position [9643, 0]
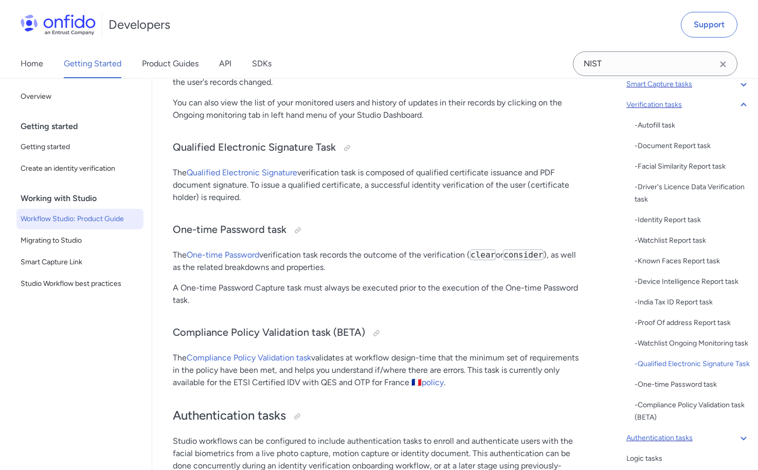
click at [94, 367] on div "Back to Home Overview Getting started Getting started Create an identity verifi…" at bounding box center [76, 274] width 152 height 392
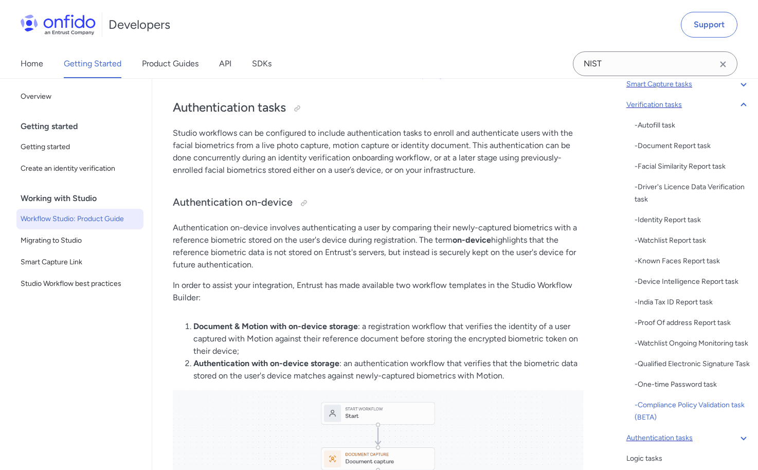
scroll to position [9951, 0]
